Goal: Task Accomplishment & Management: Manage account settings

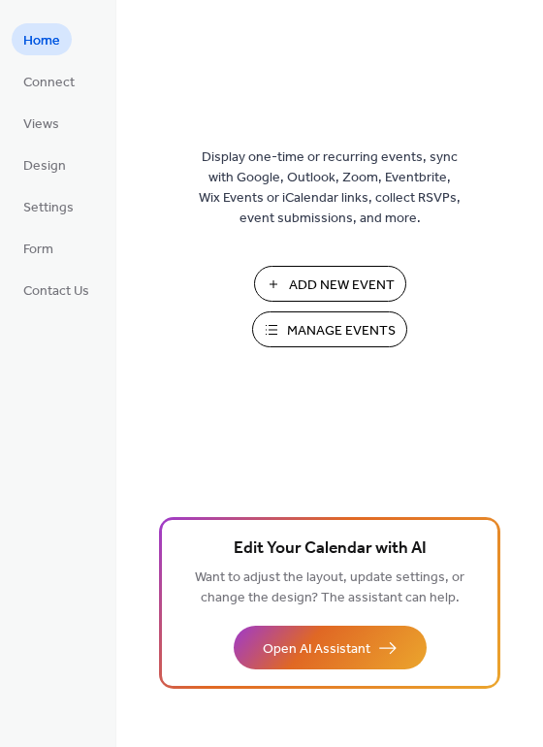
click at [328, 330] on span "Manage Events" at bounding box center [341, 331] width 109 height 20
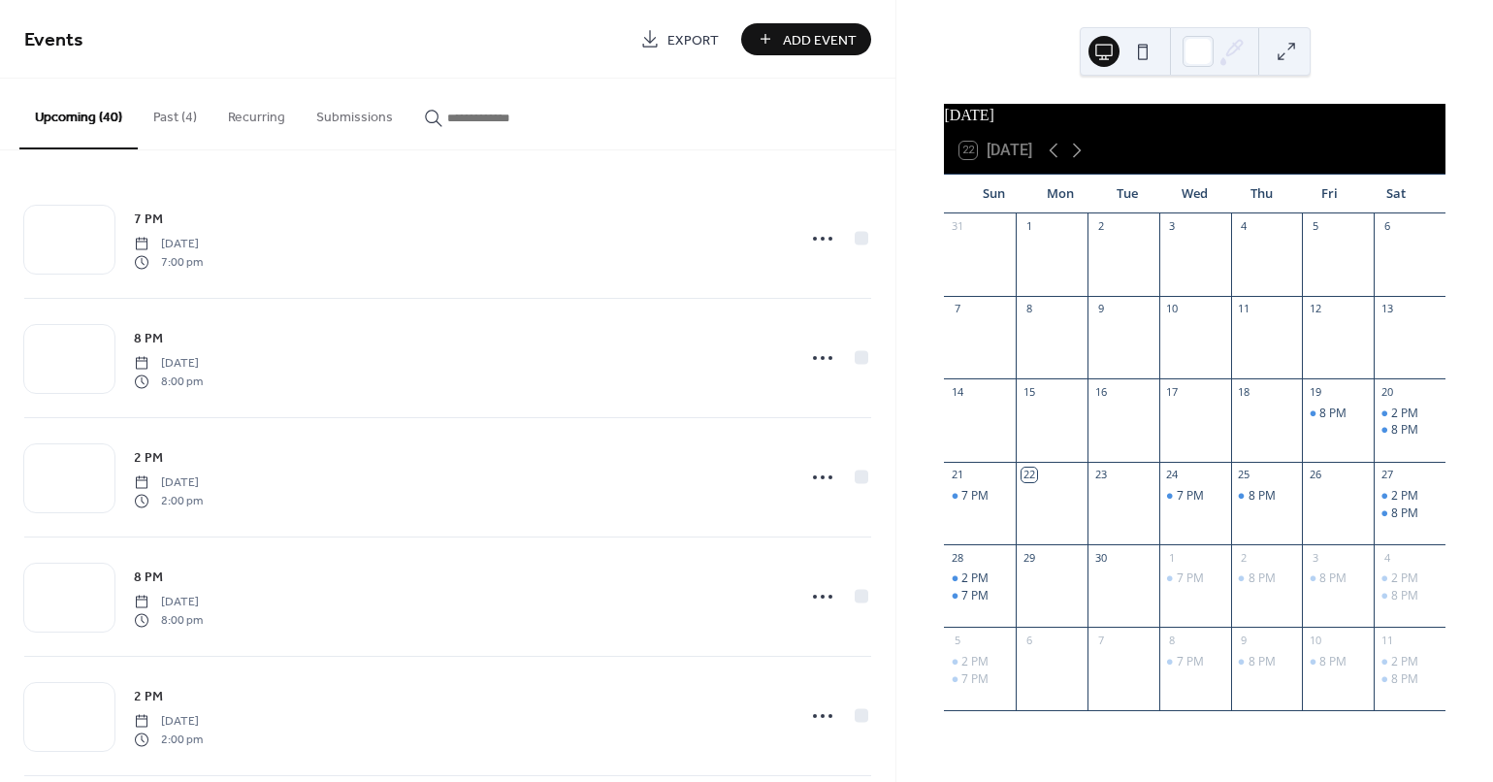
click at [171, 121] on button "Past (4)" at bounding box center [175, 113] width 75 height 69
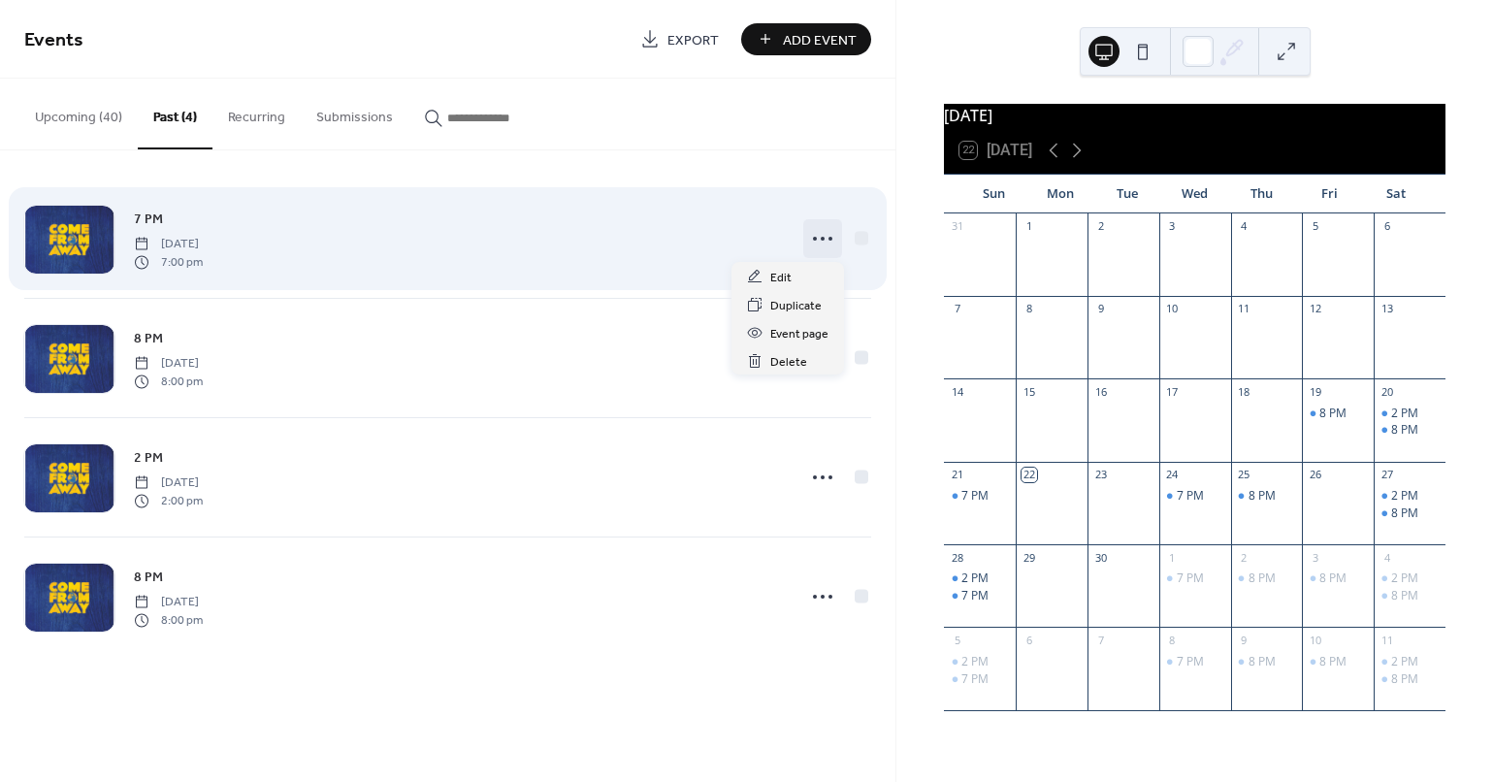
click at [817, 242] on icon at bounding box center [822, 238] width 31 height 31
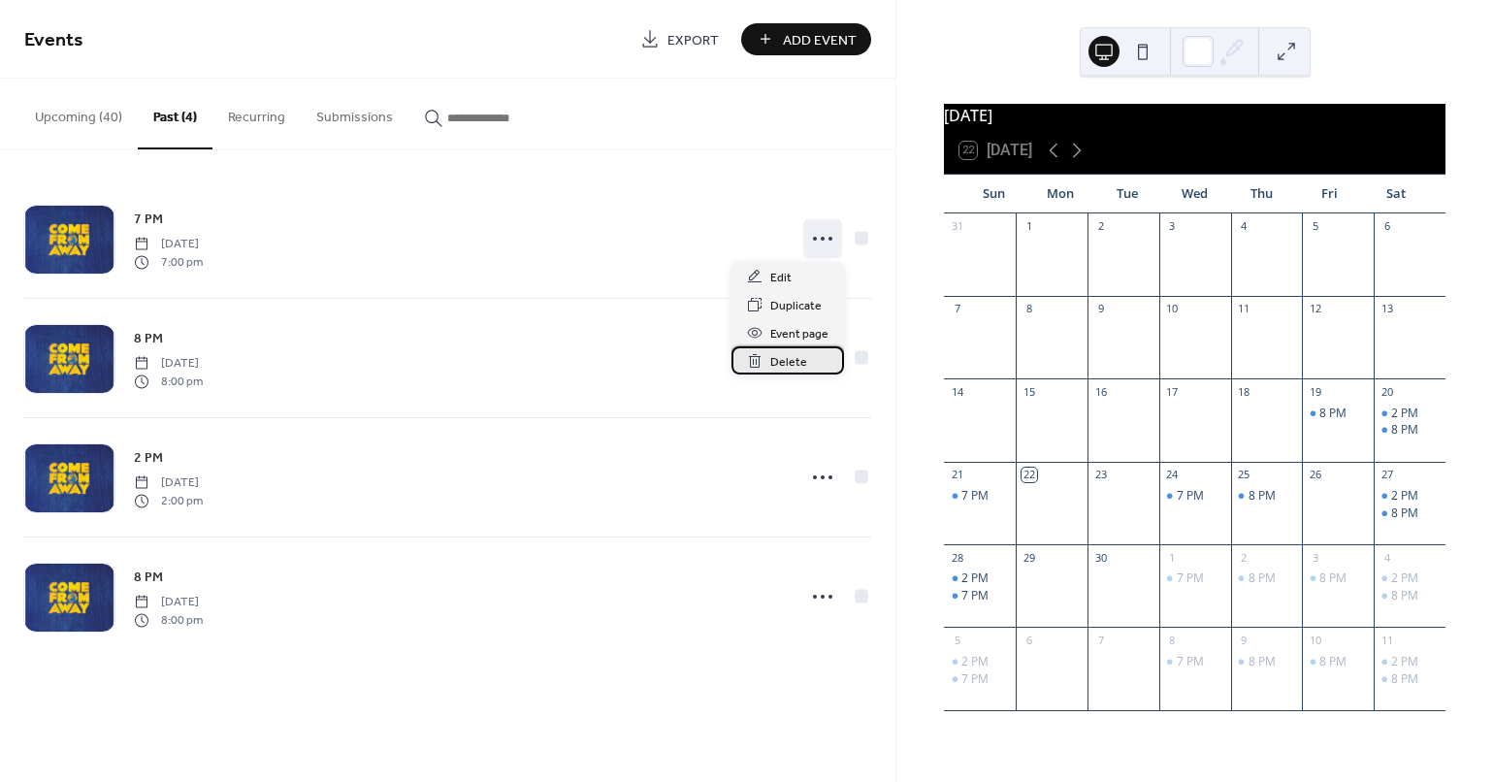
click at [784, 364] on span "Delete" at bounding box center [788, 362] width 37 height 20
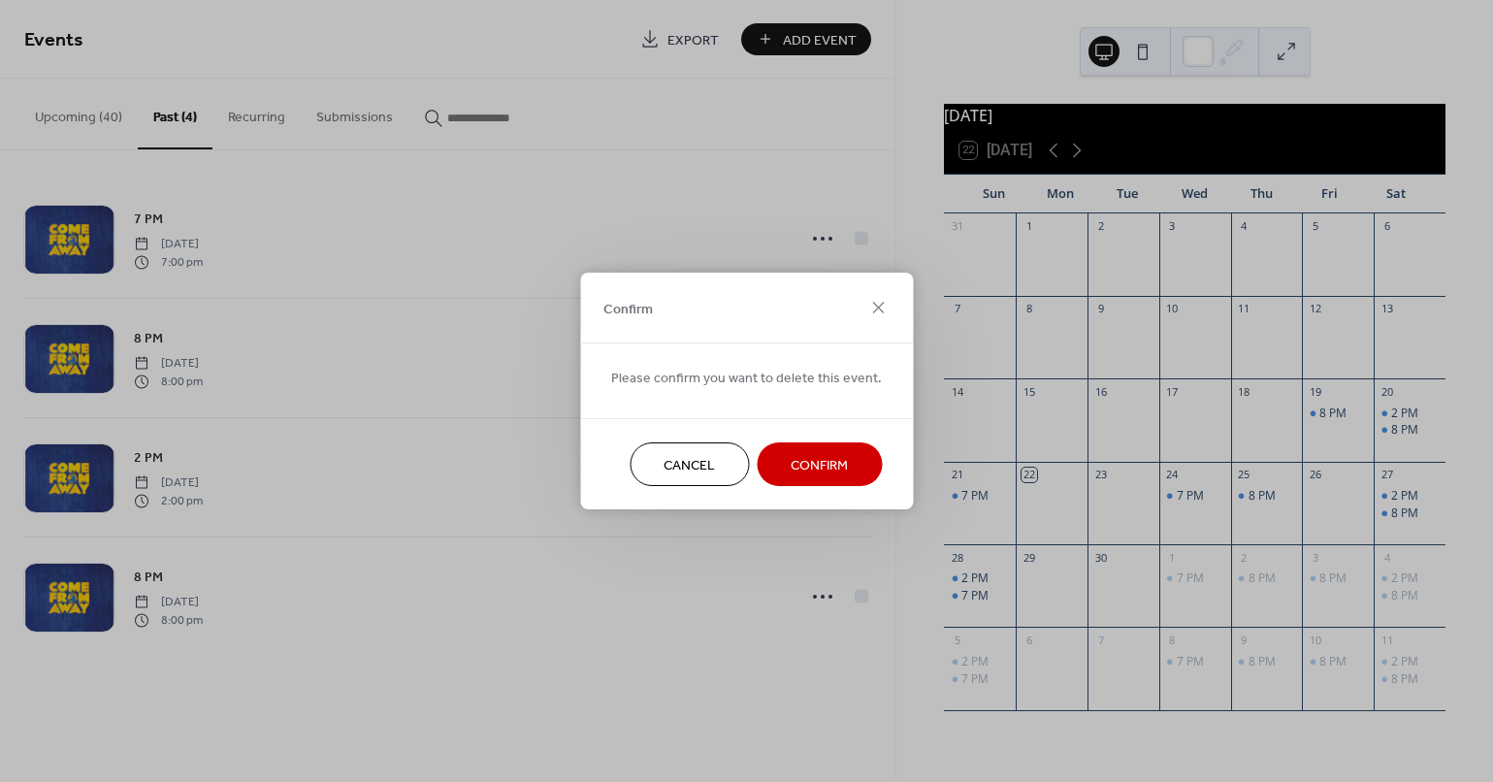
click at [798, 456] on span "Confirm" at bounding box center [819, 466] width 57 height 20
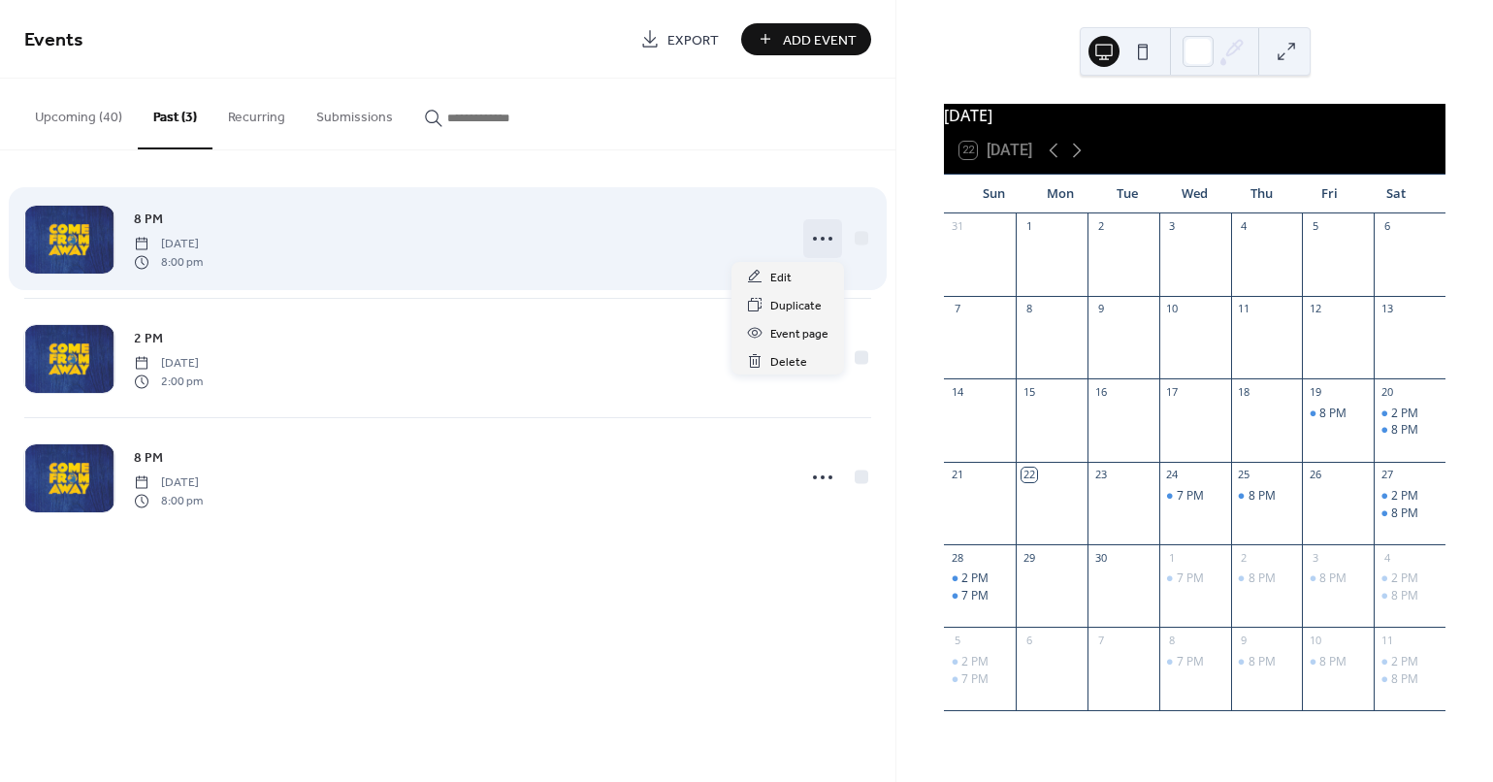
click at [819, 242] on icon at bounding box center [822, 238] width 31 height 31
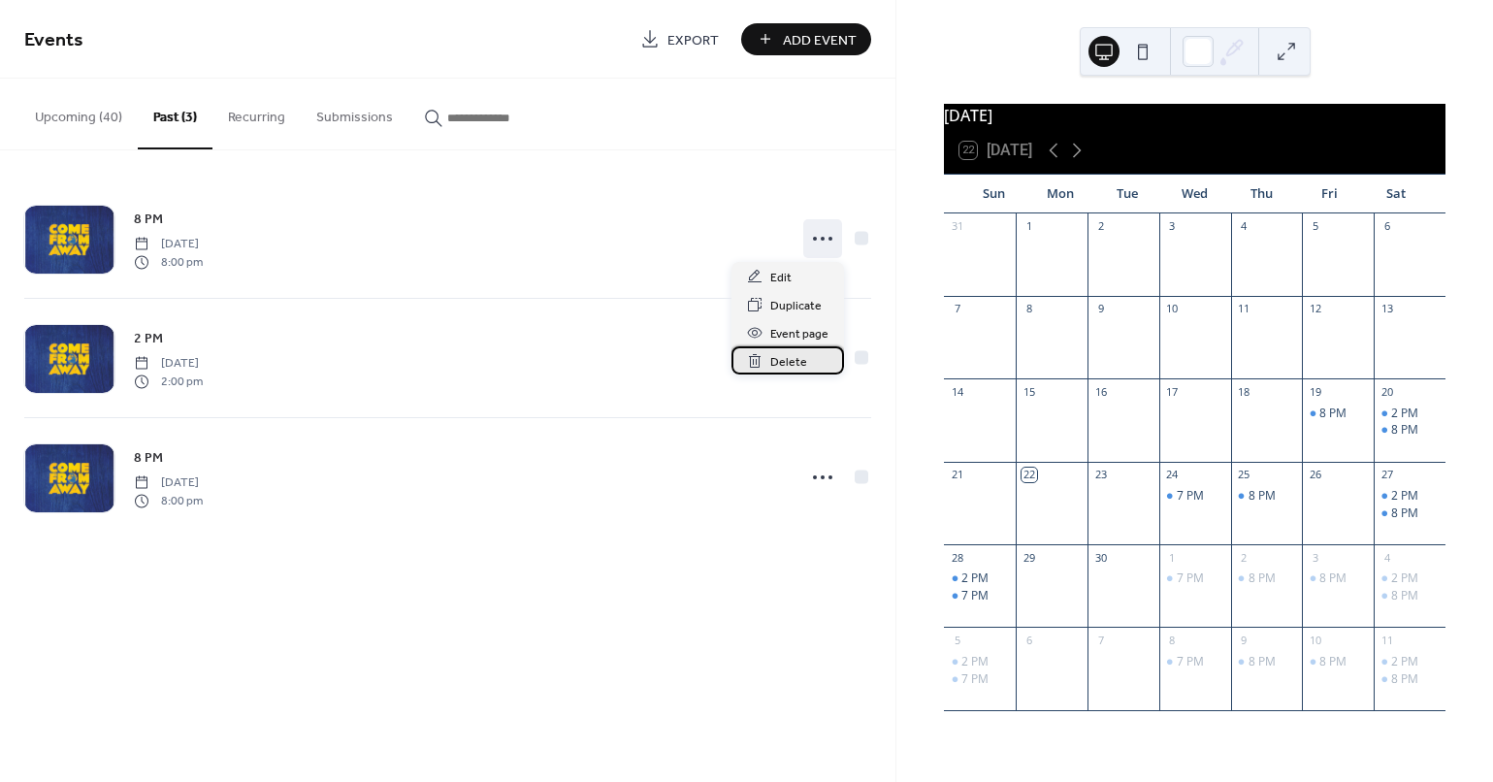
click at [782, 364] on span "Delete" at bounding box center [788, 362] width 37 height 20
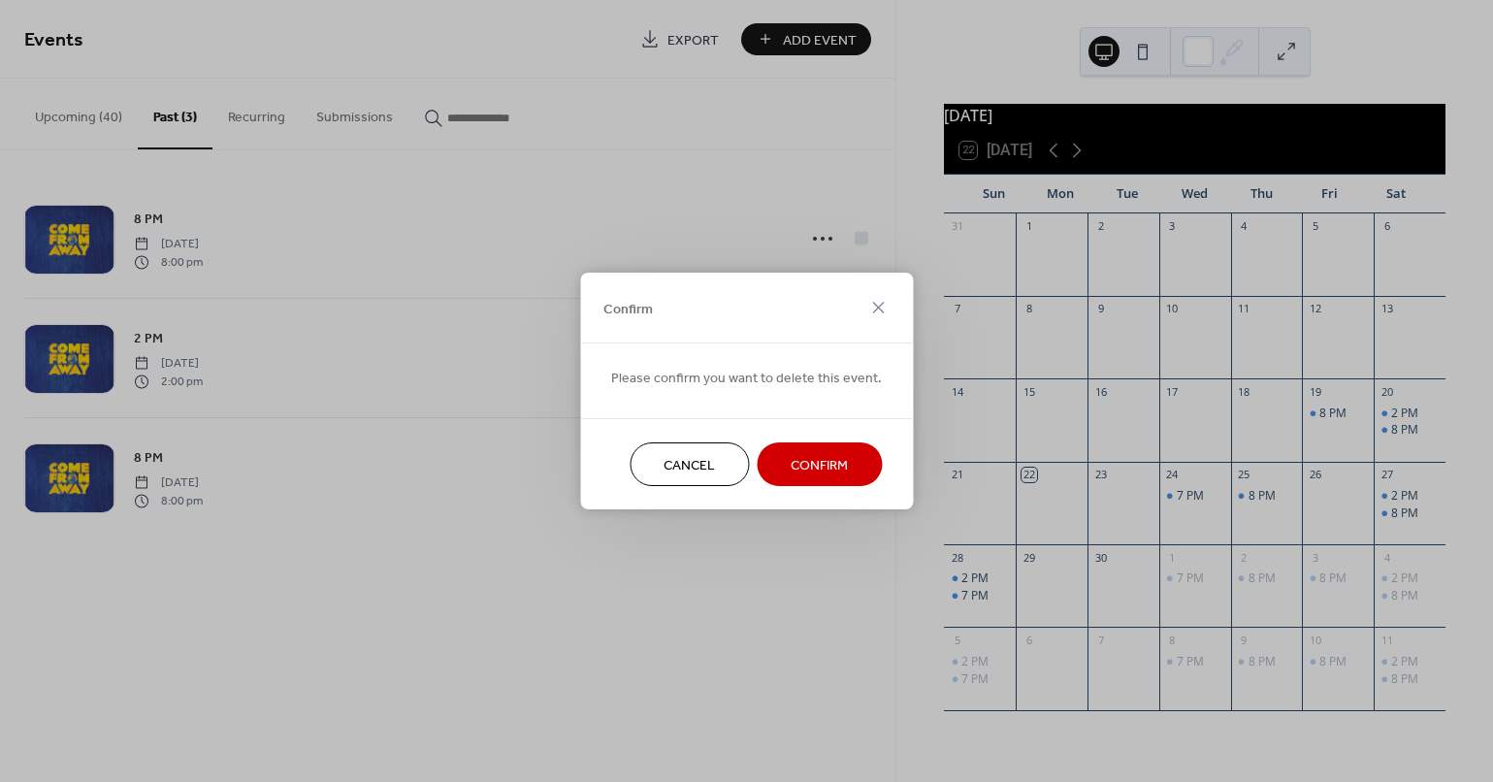
click at [799, 468] on span "Confirm" at bounding box center [819, 466] width 57 height 20
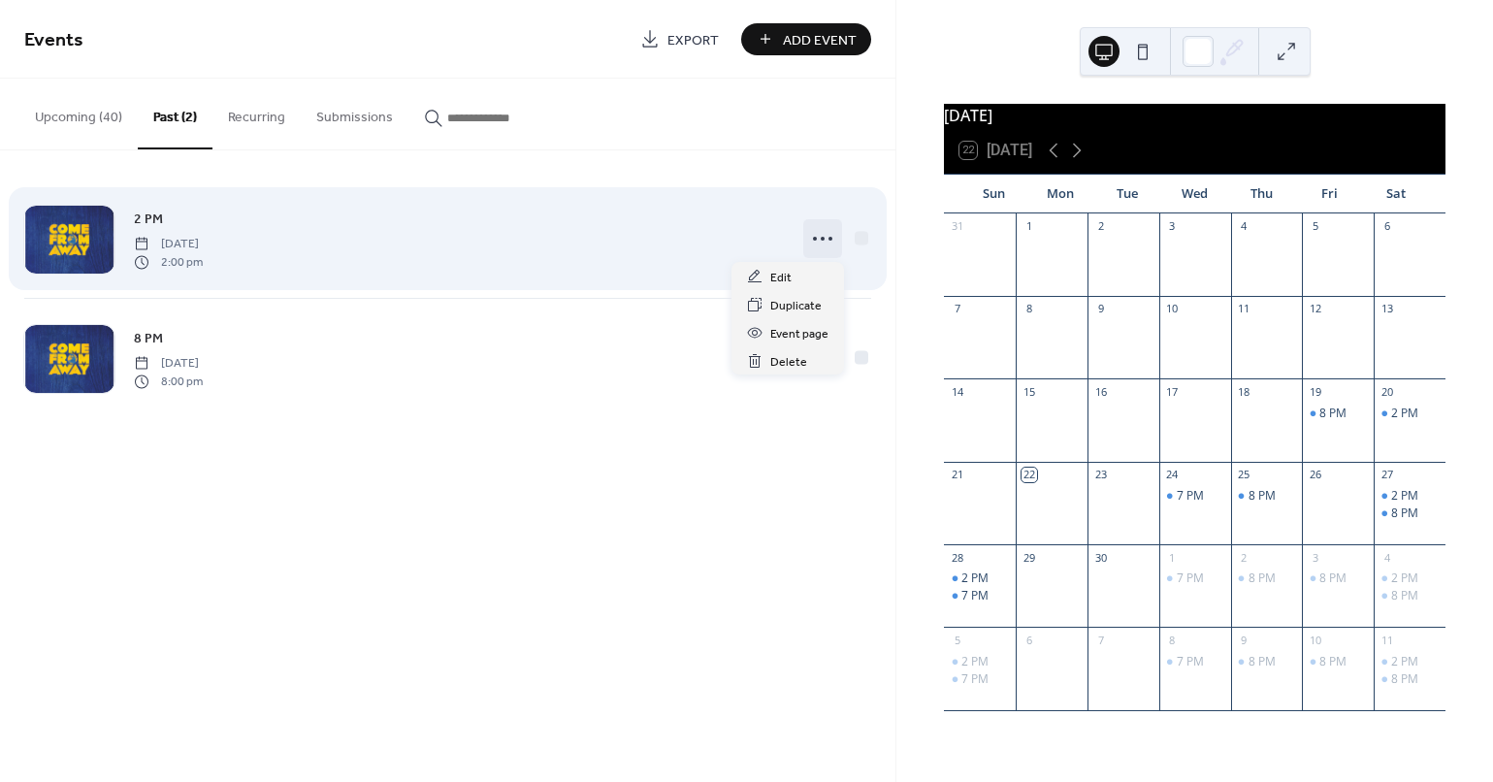
click at [822, 232] on icon at bounding box center [822, 238] width 31 height 31
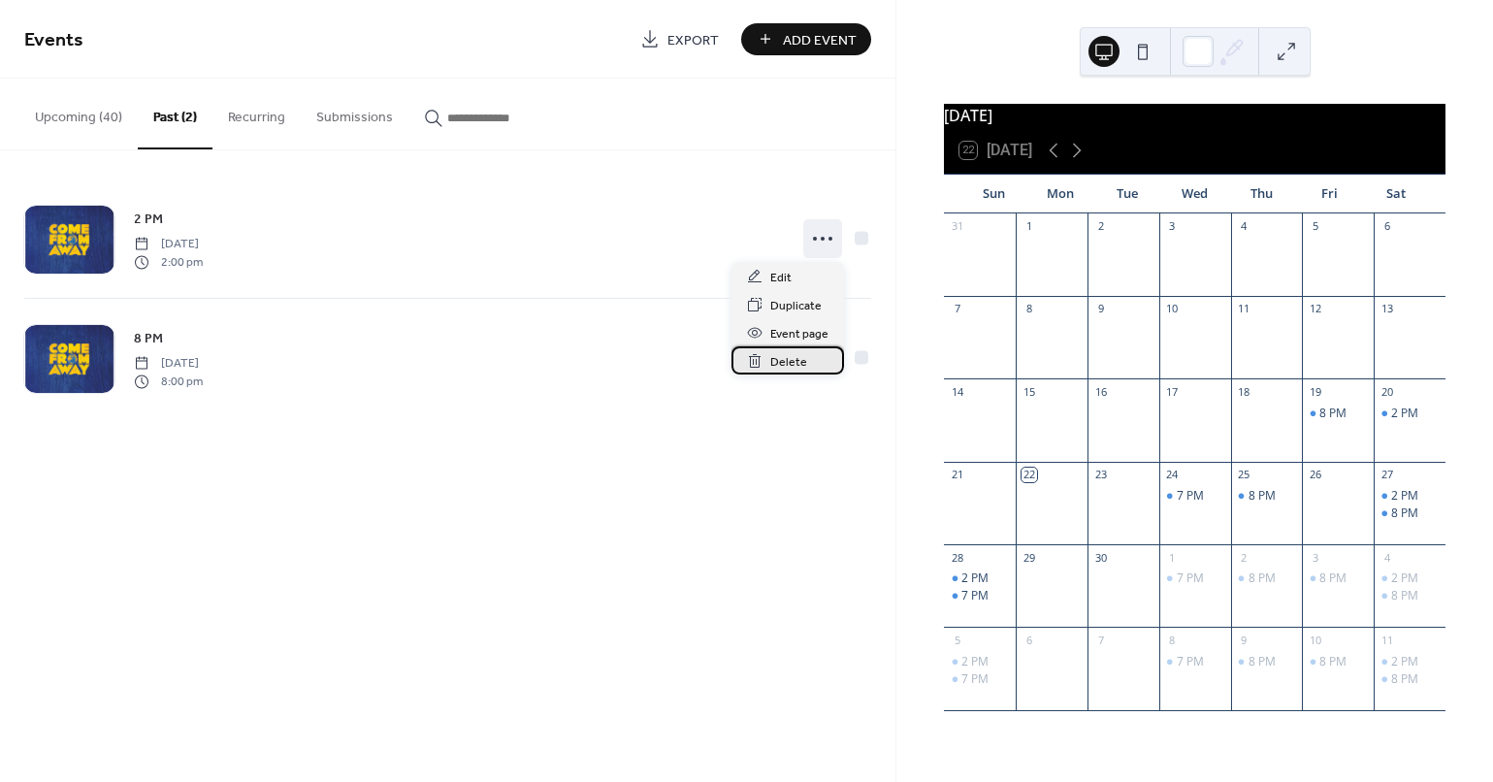
click at [783, 363] on span "Delete" at bounding box center [788, 362] width 37 height 20
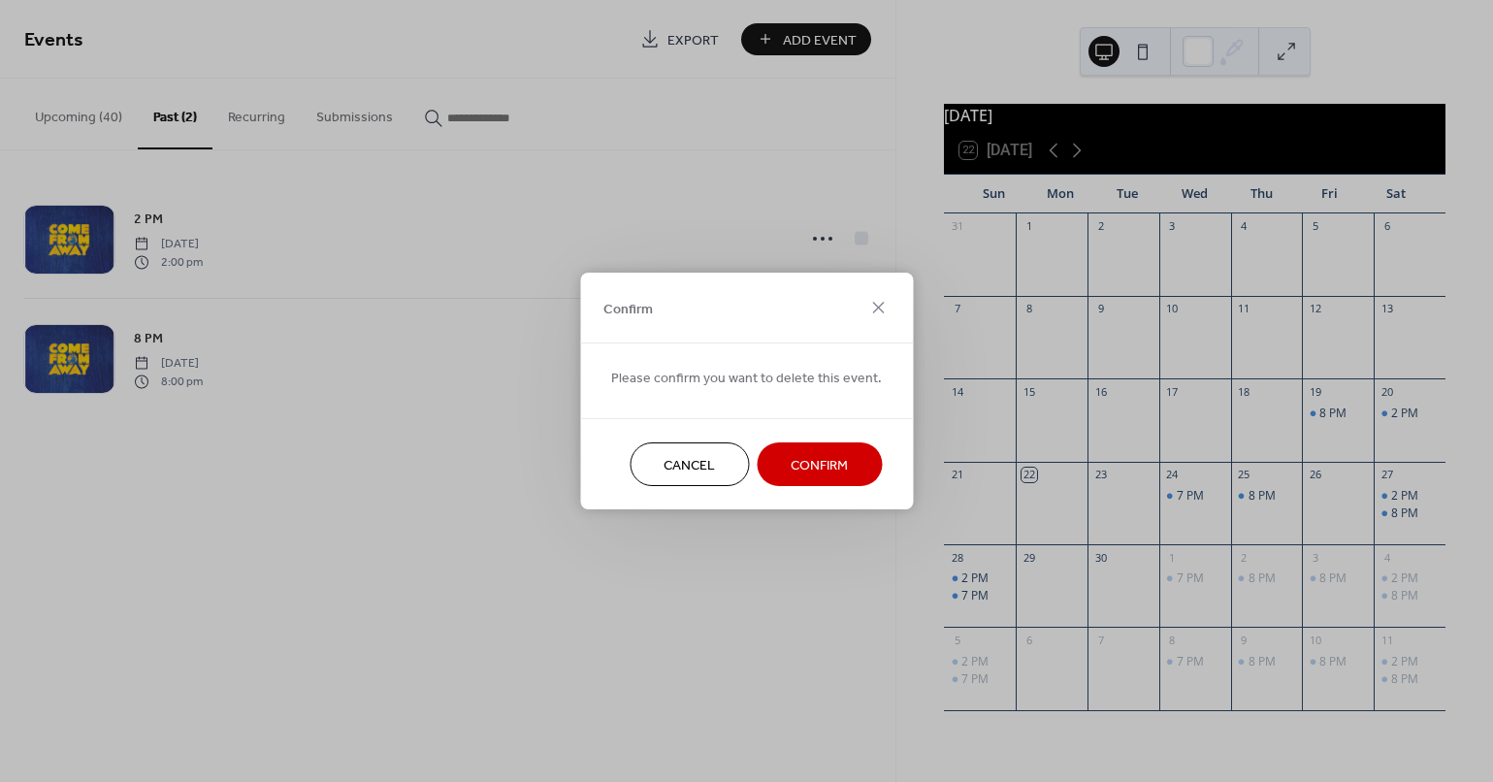
click at [797, 466] on span "Confirm" at bounding box center [819, 466] width 57 height 20
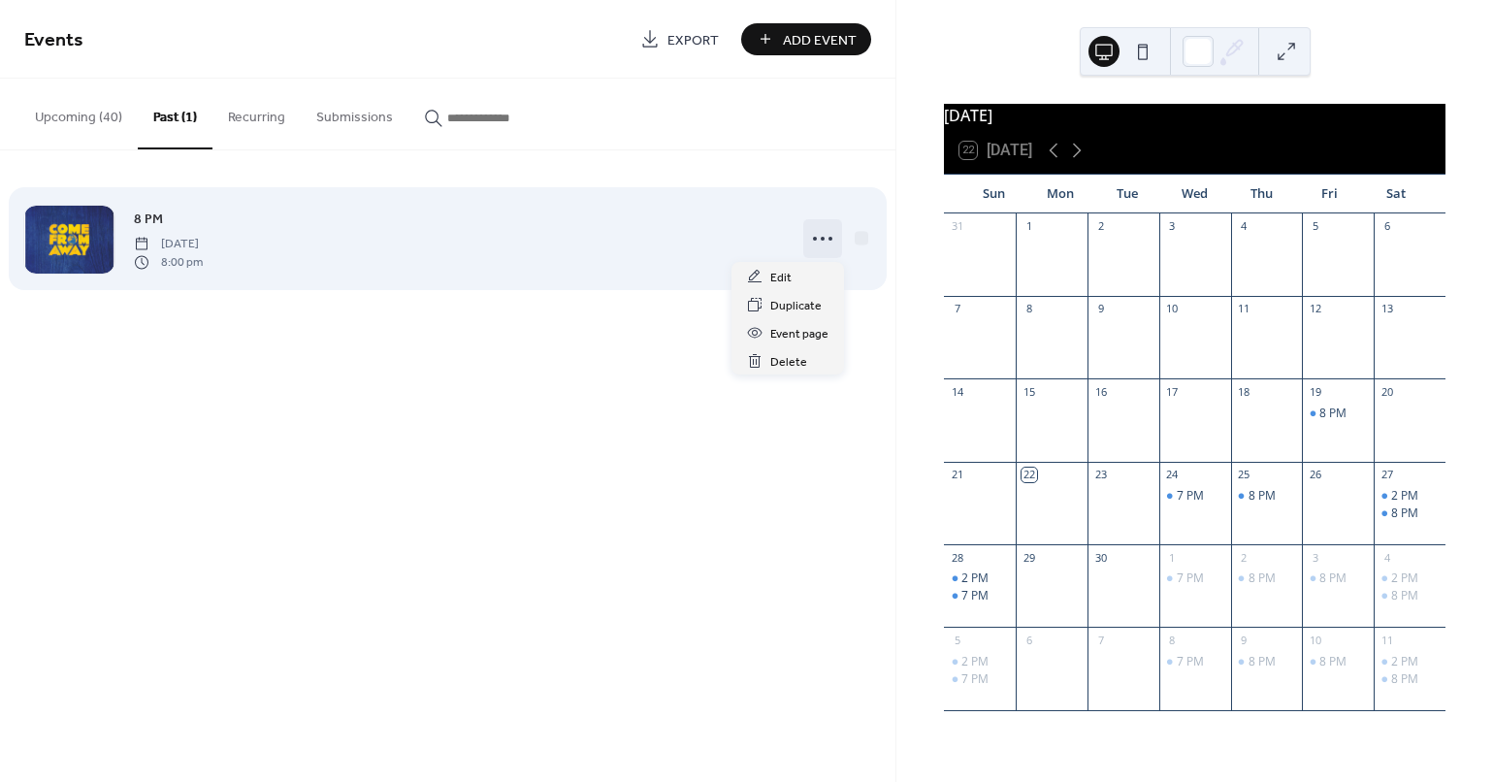
click at [820, 235] on icon at bounding box center [822, 238] width 31 height 31
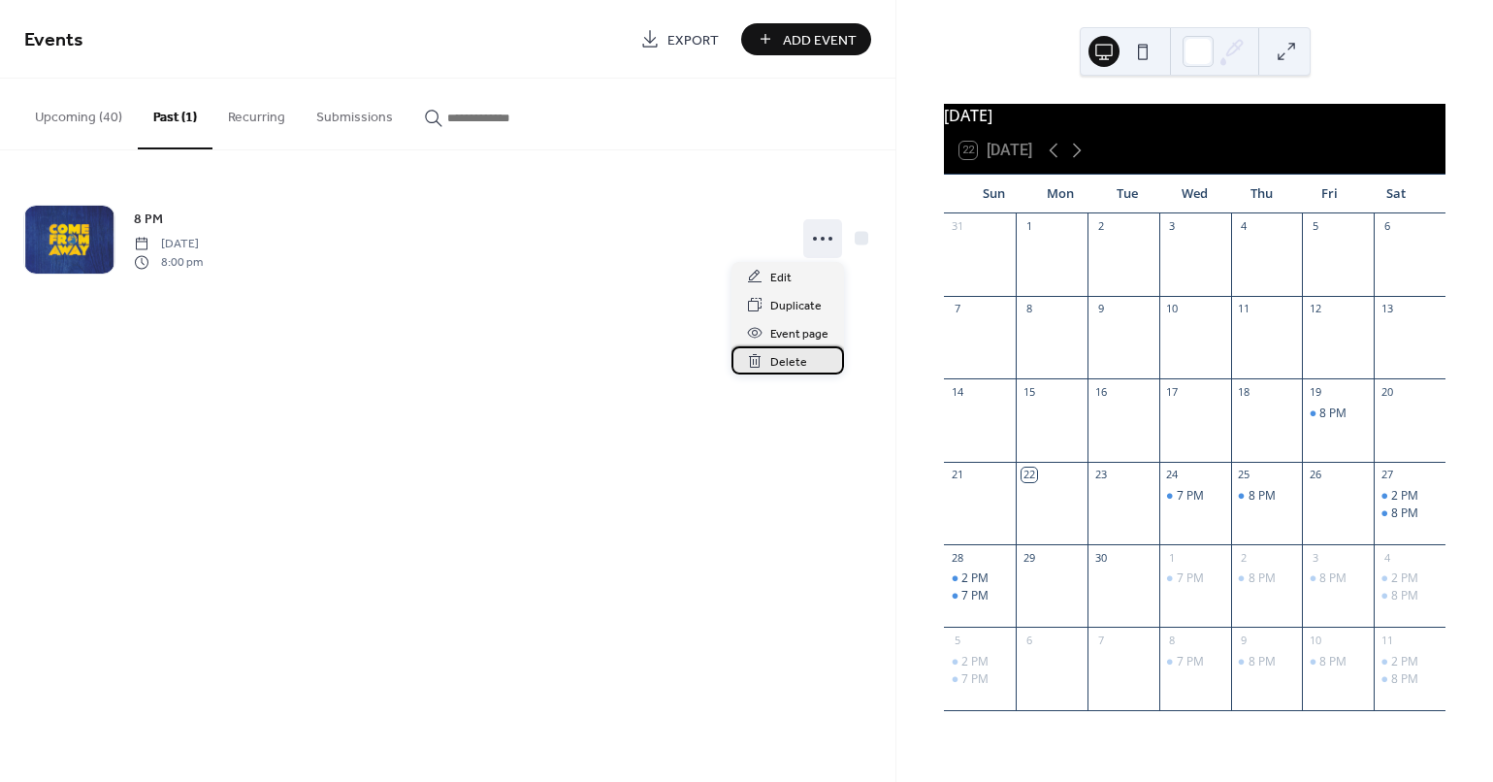
click at [785, 363] on span "Delete" at bounding box center [788, 362] width 37 height 20
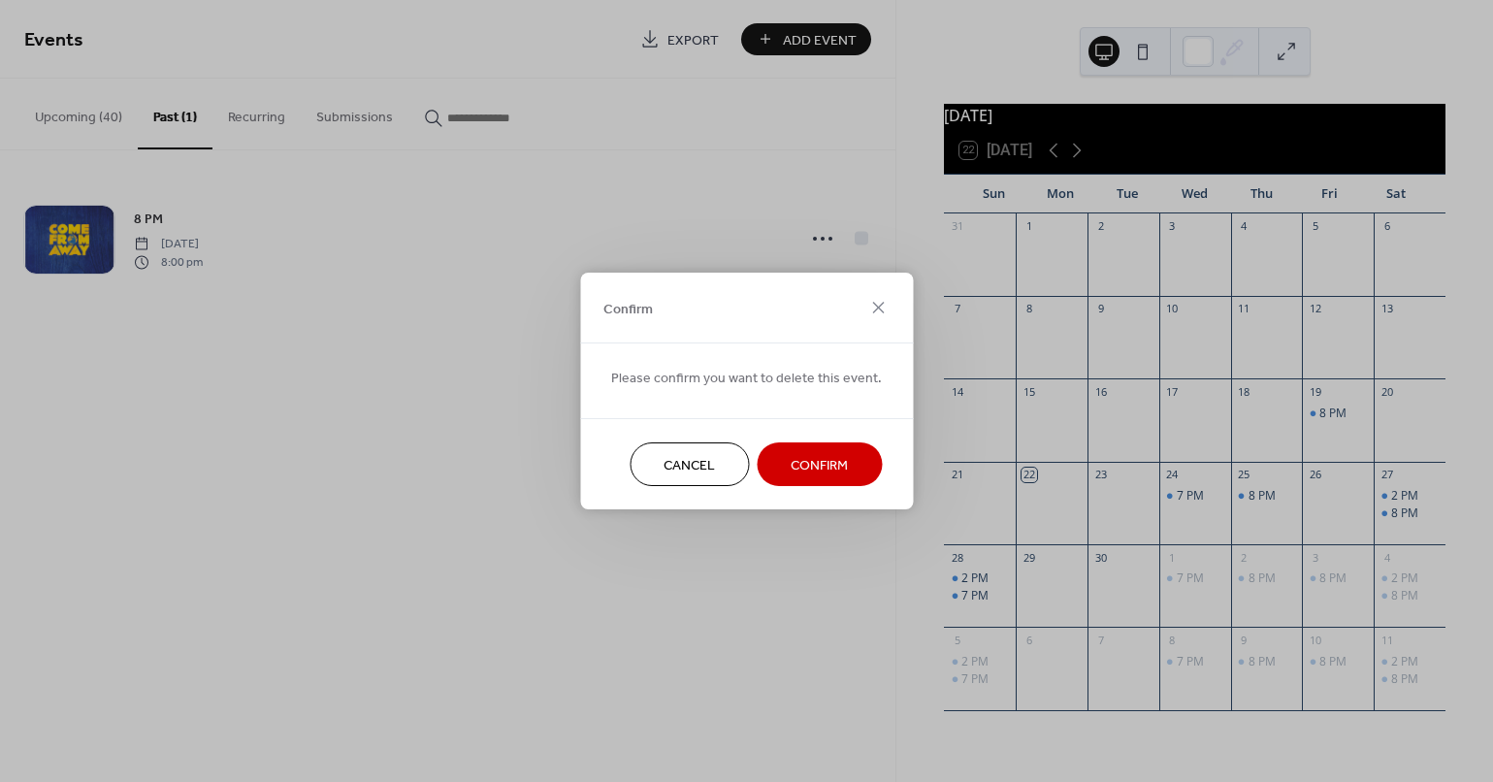
click at [816, 472] on span "Confirm" at bounding box center [819, 466] width 57 height 20
